Goal: Transaction & Acquisition: Purchase product/service

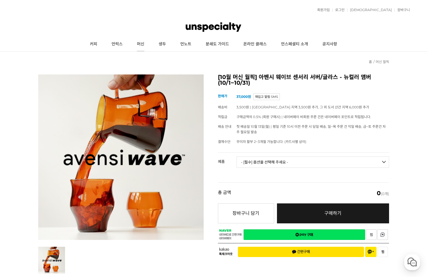
click at [137, 42] on link "머신" at bounding box center [141, 44] width 22 height 14
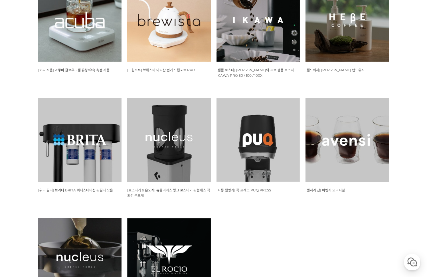
scroll to position [444, 0]
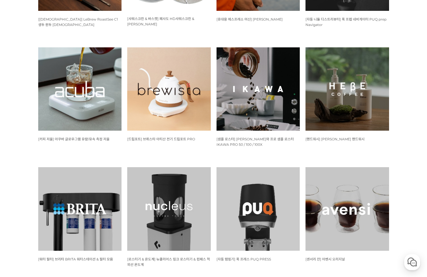
drag, startPoint x: 371, startPoint y: 236, endPoint x: 349, endPoint y: 118, distance: 120.4
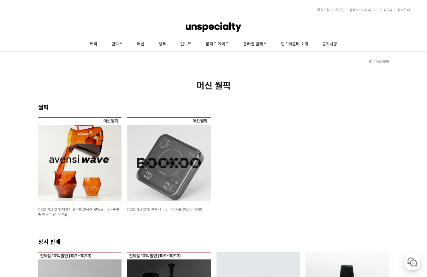
click at [179, 48] on link "언노트" at bounding box center [185, 44] width 25 height 14
click at [181, 41] on link "언노트" at bounding box center [185, 44] width 25 height 14
click at [164, 48] on link "생두" at bounding box center [162, 44] width 22 height 14
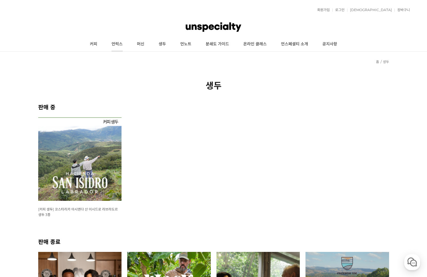
click at [113, 42] on link "언럭스" at bounding box center [116, 44] width 25 height 14
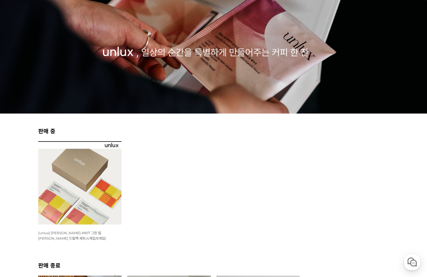
scroll to position [29, 0]
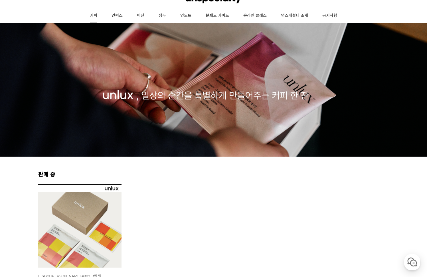
click at [95, 17] on link "커피" at bounding box center [94, 16] width 22 height 14
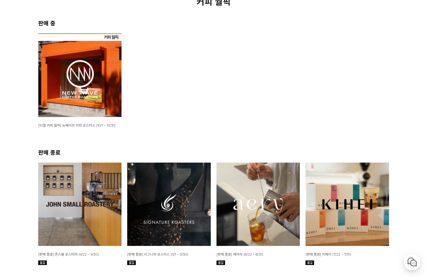
scroll to position [86, 0]
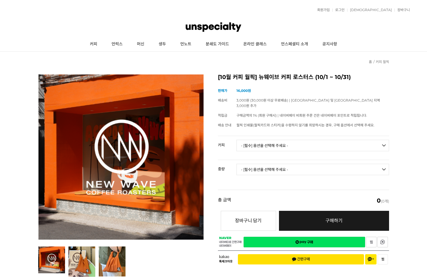
click at [262, 140] on select "- [필수] 옵션을 선택해 주세요 - ------------------- 언스페셜티 분쇄도 가이드 종이 받기 (주문 1건당 최대 1개 제공) …" at bounding box center [312, 145] width 153 height 11
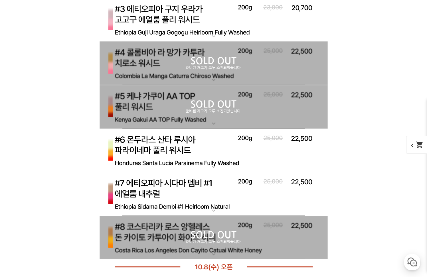
scroll to position [2054, 0]
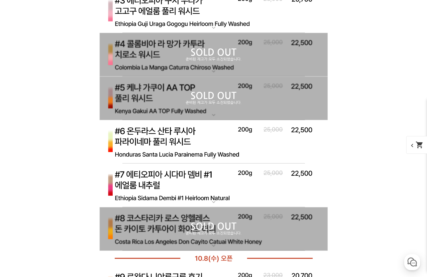
click at [365, 72] on div "게시글 신고하기 신고사유 관련없는 내용 욕설/비방 개인정보유출 광고/홍보글 기타 신고해주신 내용은 쇼핑몰 운영자의 검토 후 내부 운영 정책에 …" at bounding box center [213, 252] width 351 height 4012
